Goal: Information Seeking & Learning: Understand process/instructions

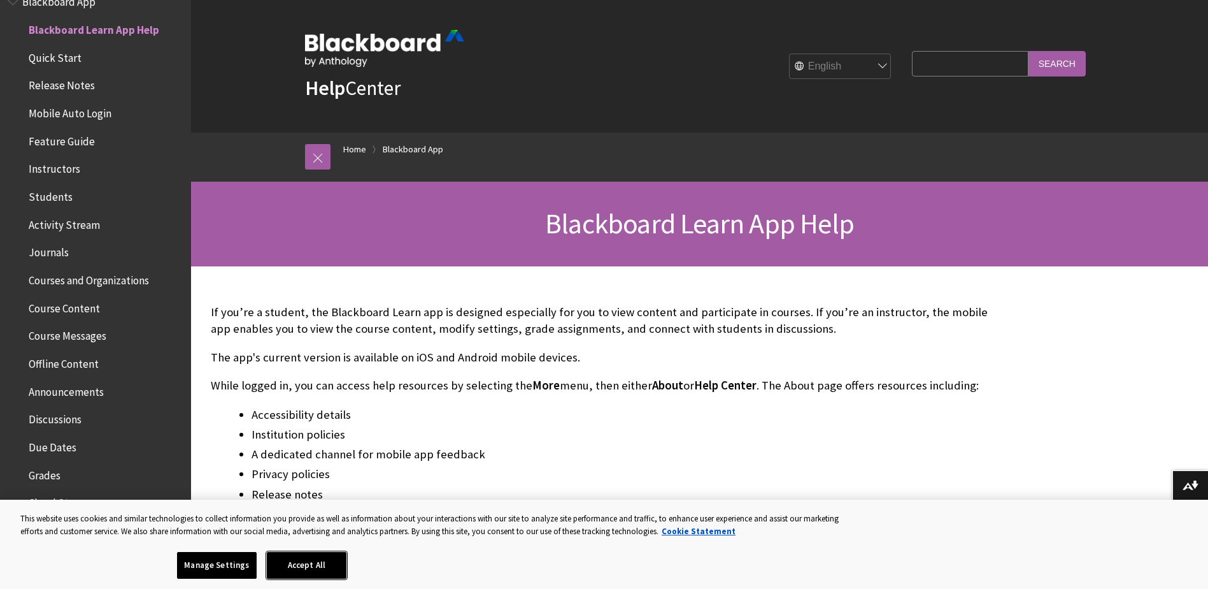
drag, startPoint x: 327, startPoint y: 569, endPoint x: 371, endPoint y: 555, distance: 46.3
click at [327, 569] on button "Accept All" at bounding box center [307, 565] width 80 height 27
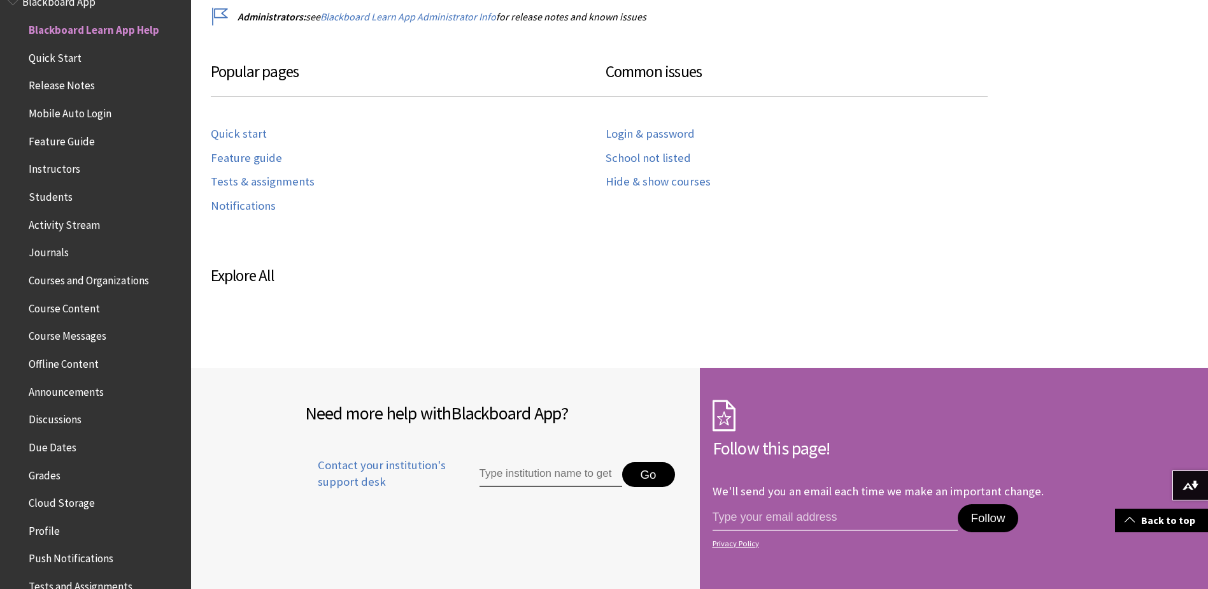
scroll to position [255, 0]
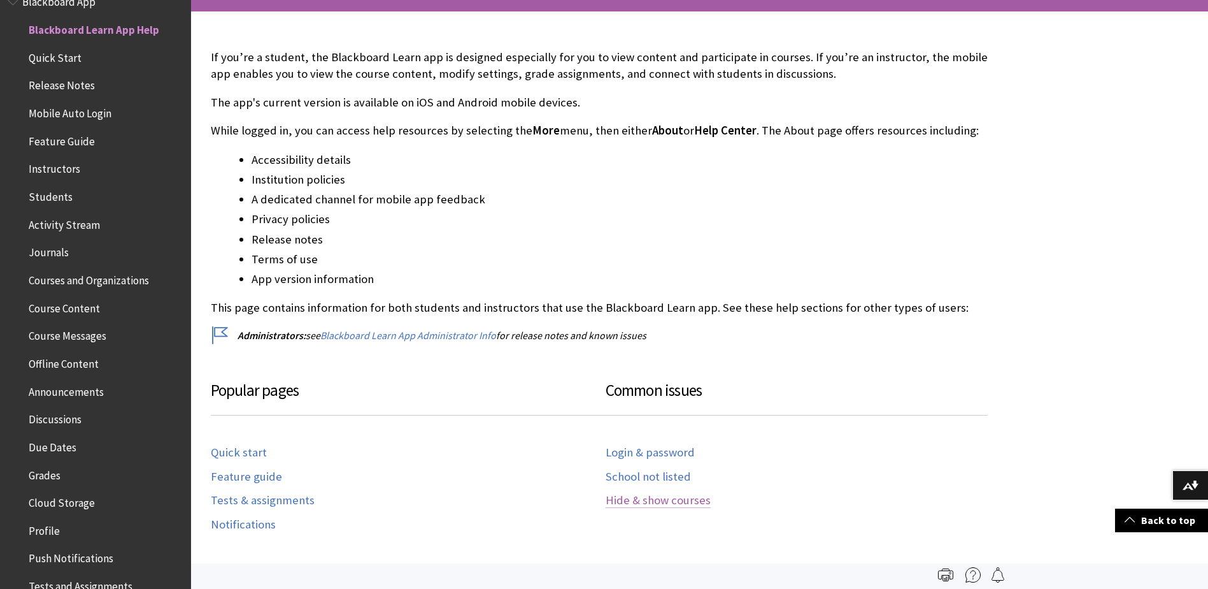
click at [661, 503] on link "Hide & show courses" at bounding box center [658, 500] width 105 height 15
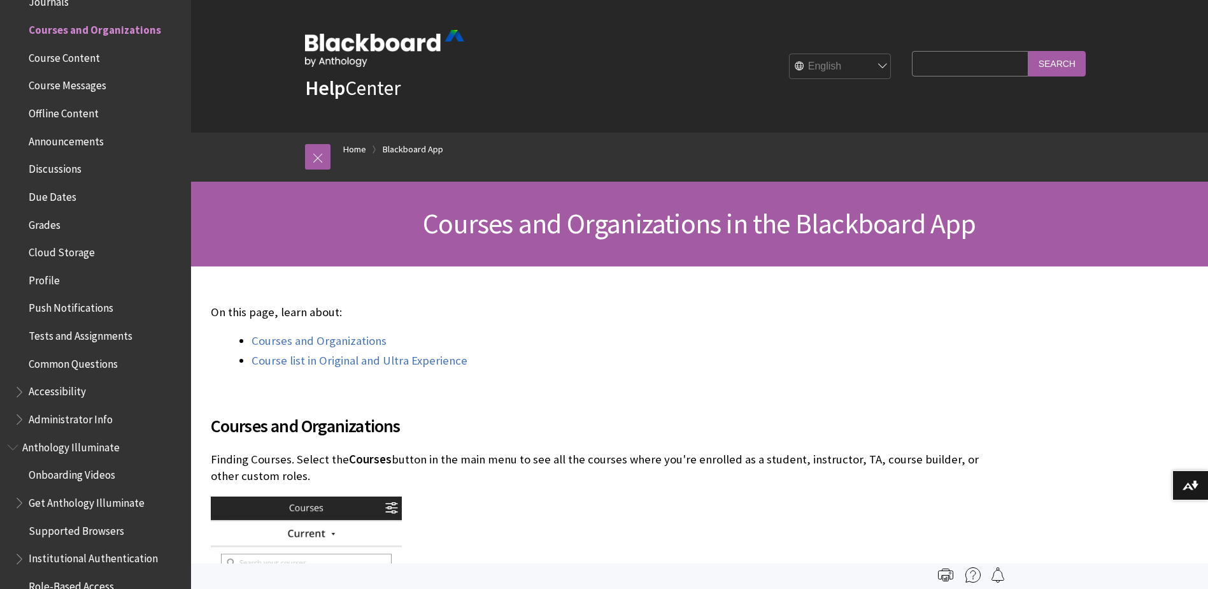
click at [72, 335] on span "Tests and Assignments" at bounding box center [81, 333] width 104 height 17
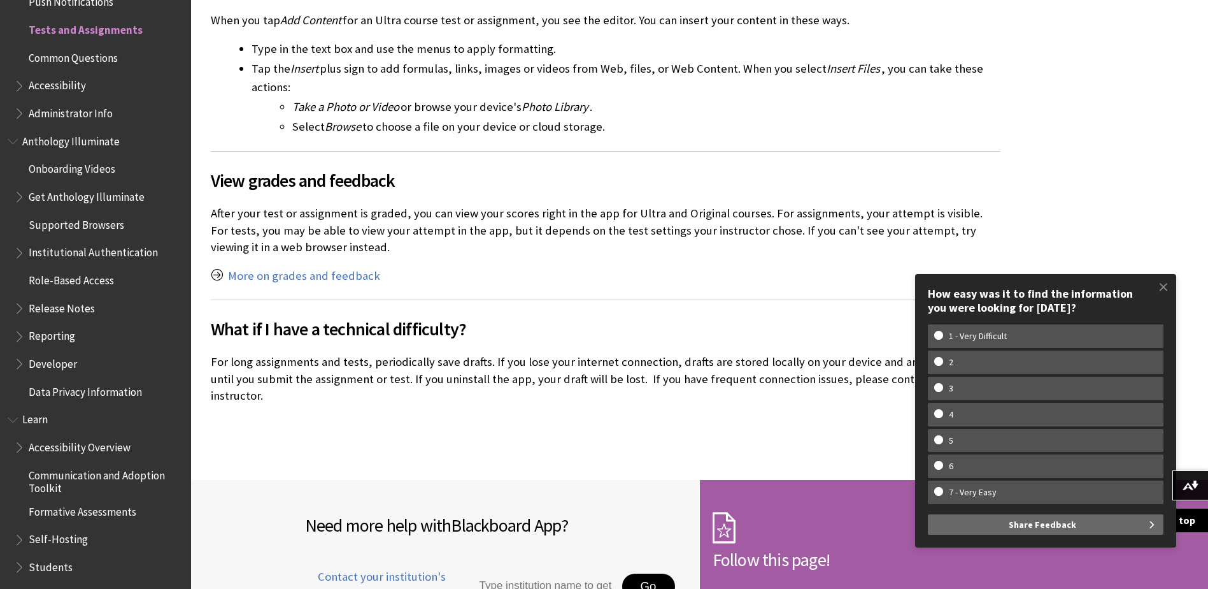
scroll to position [2675, 0]
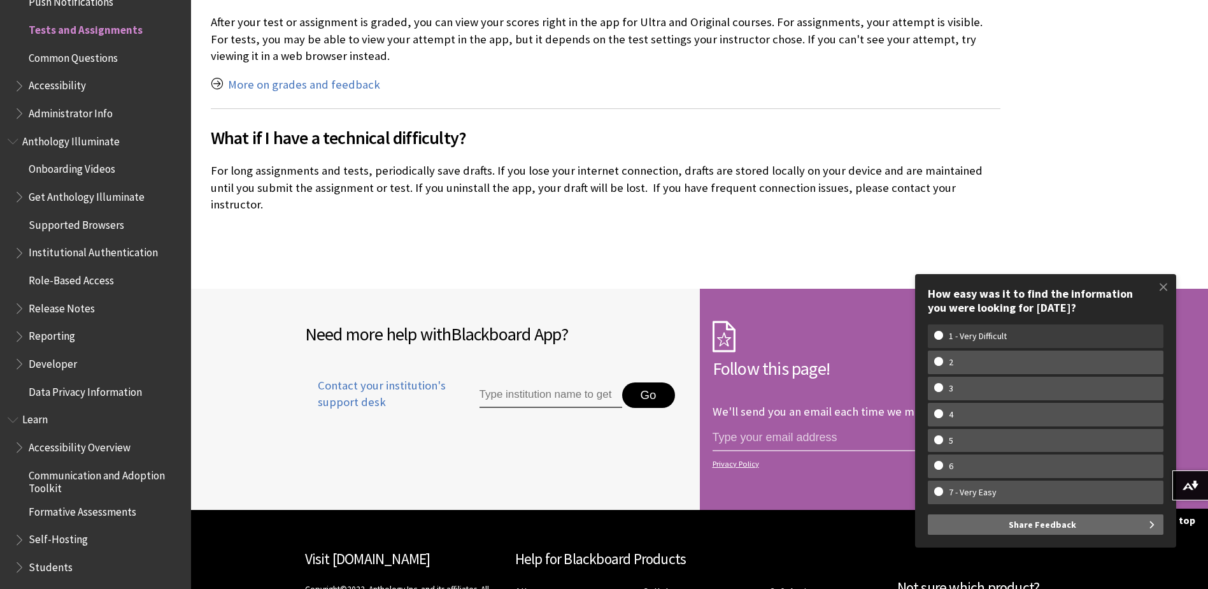
click at [978, 336] on w-span "1 - Very Difficult" at bounding box center [977, 336] width 87 height 11
click at [943, 336] on input "1 - Very Difficult" at bounding box center [938, 335] width 8 height 8
radio input "true"
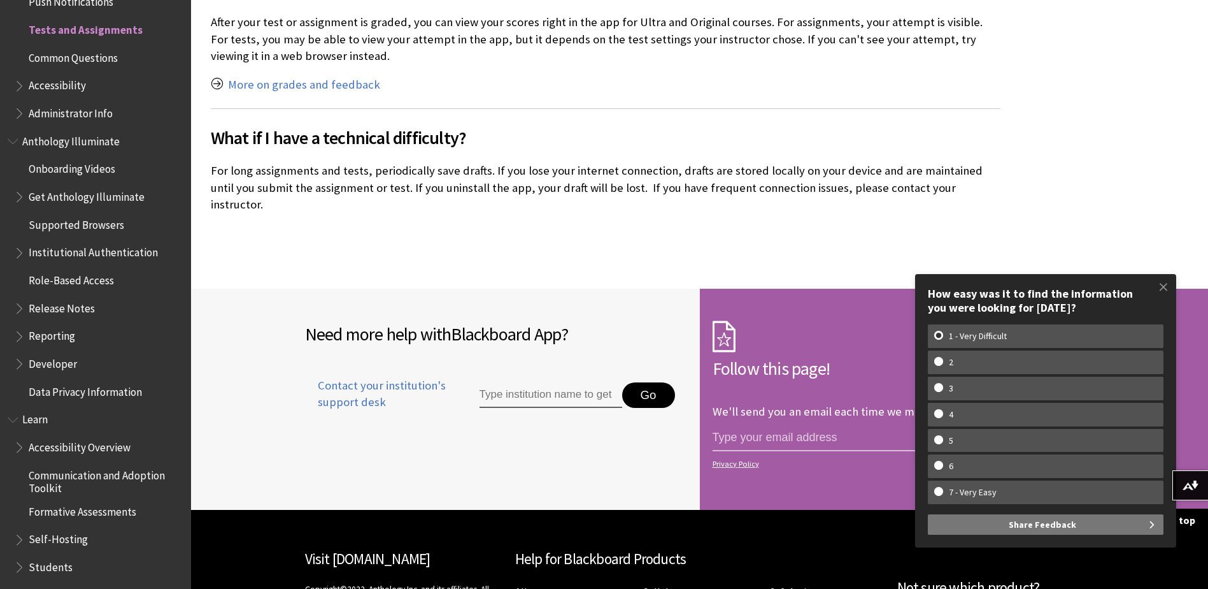
drag, startPoint x: 1061, startPoint y: 527, endPoint x: 945, endPoint y: 554, distance: 118.4
click at [1061, 526] on span "Share Feedback" at bounding box center [1043, 524] width 68 height 20
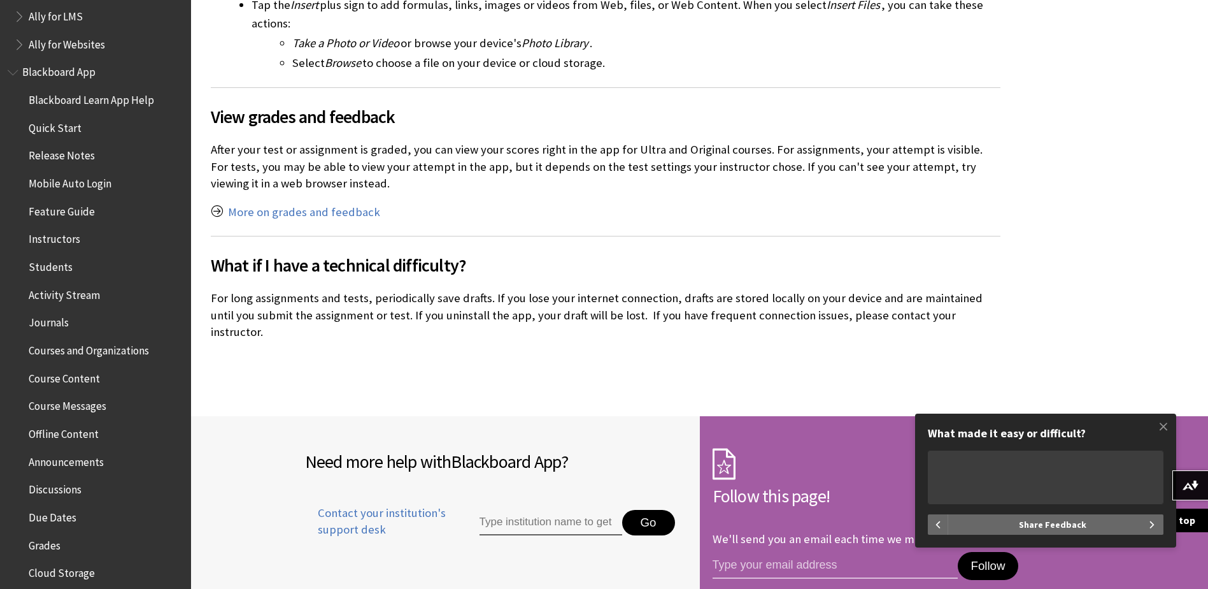
scroll to position [255, 0]
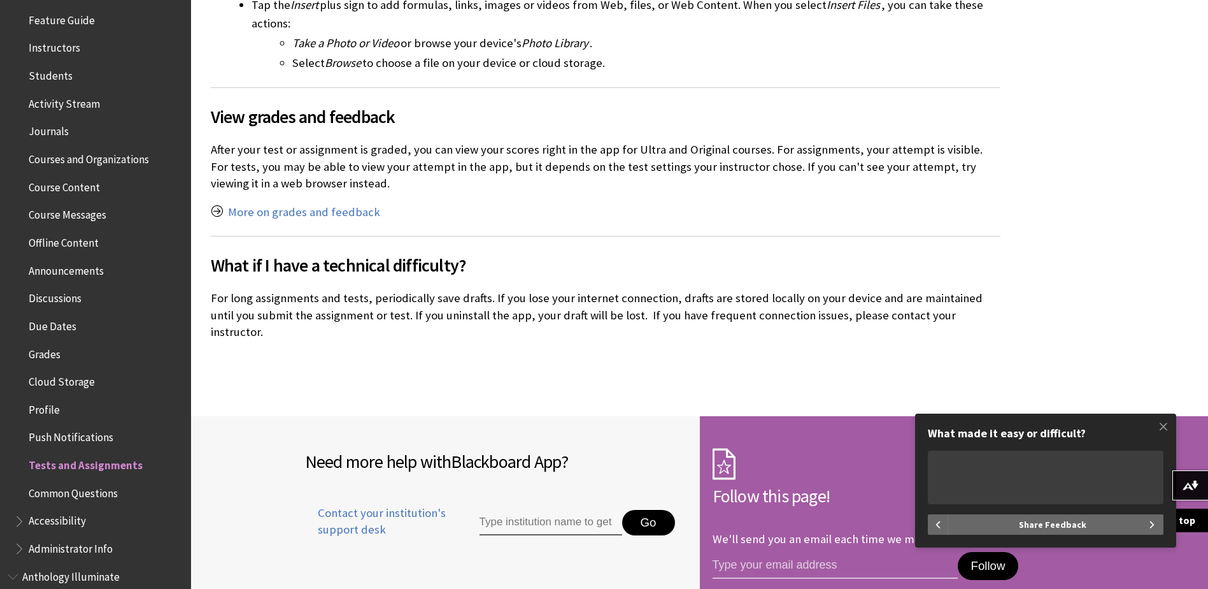
click at [63, 189] on span "Course Content" at bounding box center [64, 184] width 71 height 17
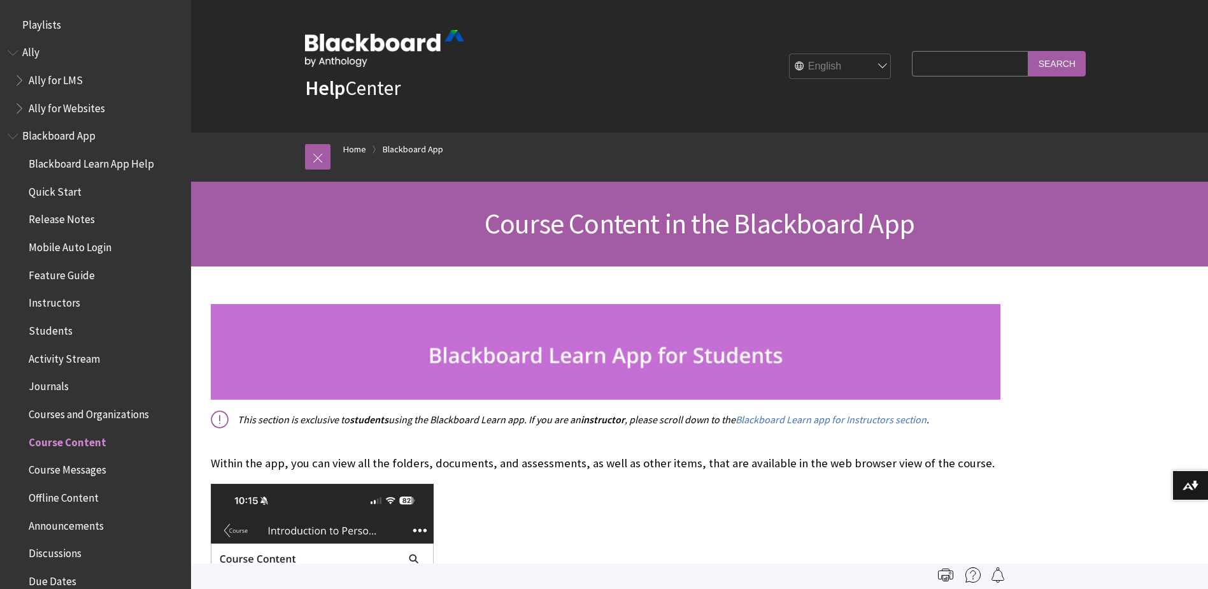
scroll to position [412, 0]
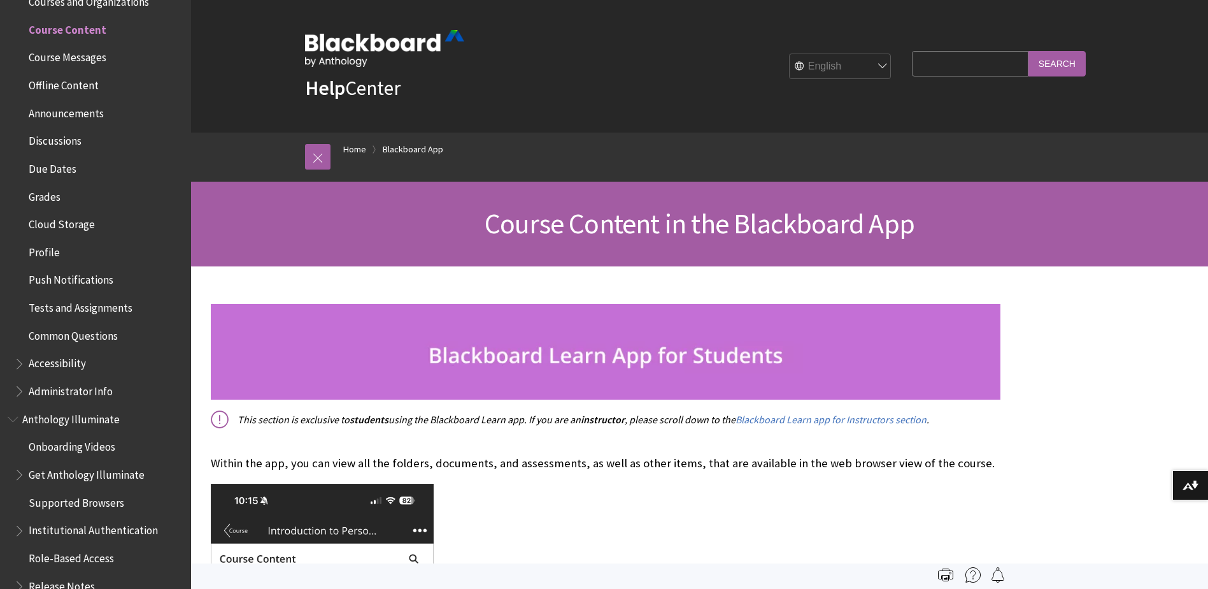
click at [58, 194] on span "Grades" at bounding box center [45, 194] width 32 height 17
